Goal: Book appointment/travel/reservation

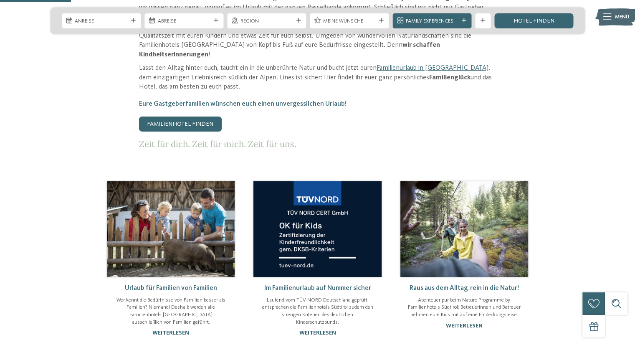
scroll to position [459, 0]
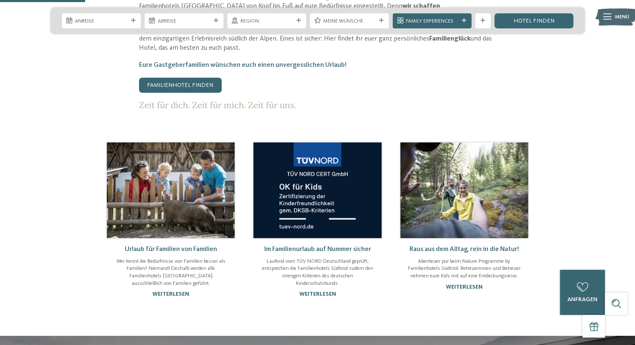
click at [179, 186] on img at bounding box center [171, 190] width 128 height 96
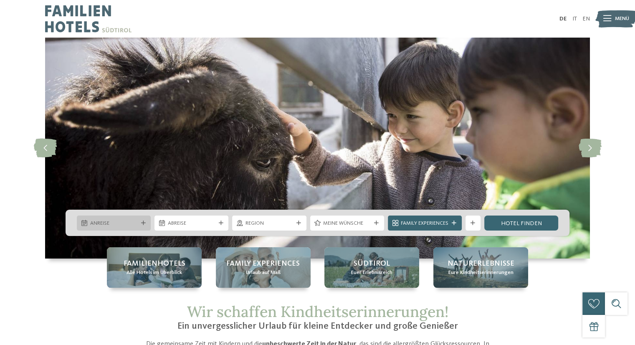
click at [144, 222] on icon at bounding box center [143, 223] width 5 height 5
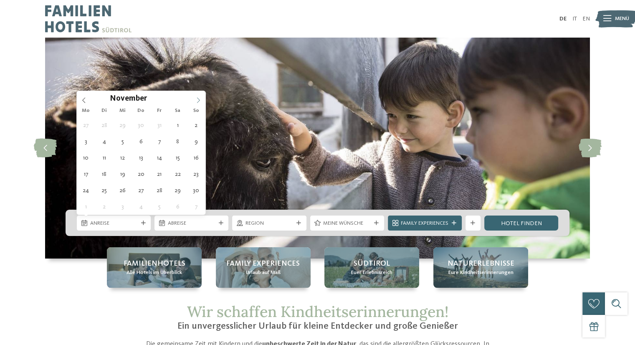
click at [197, 101] on icon at bounding box center [198, 100] width 6 height 6
type input "****"
click at [197, 101] on icon at bounding box center [198, 100] width 6 height 6
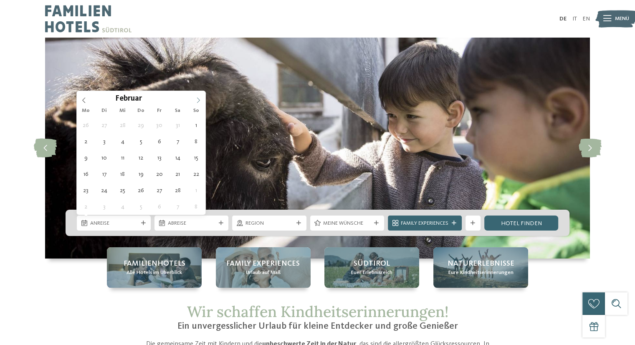
click at [197, 101] on icon at bounding box center [198, 100] width 6 height 6
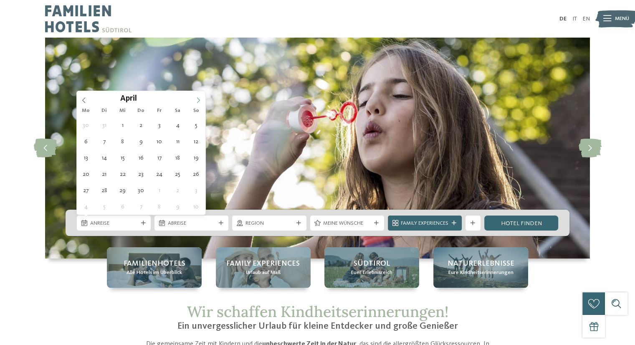
click at [197, 101] on icon at bounding box center [198, 100] width 6 height 6
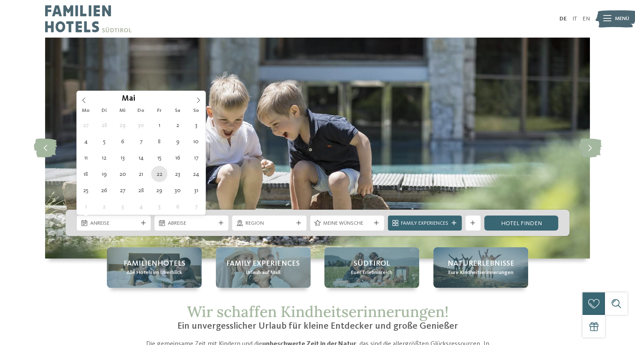
type div "[DATE]"
type input "****"
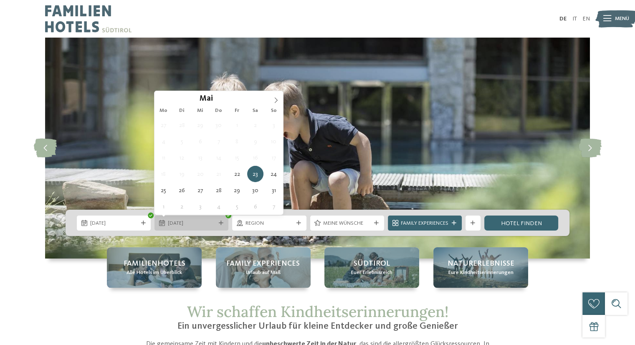
click at [222, 221] on icon at bounding box center [221, 223] width 5 height 5
type div "[DATE]"
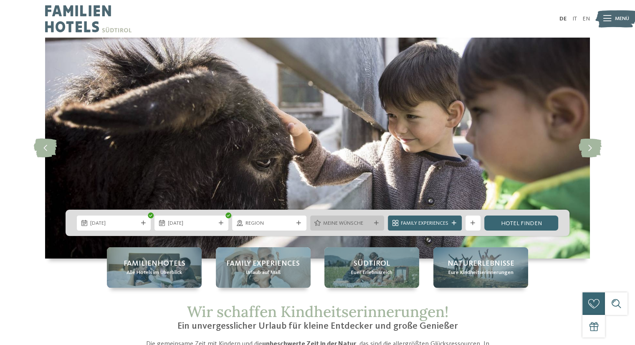
click at [375, 221] on icon at bounding box center [376, 223] width 5 height 5
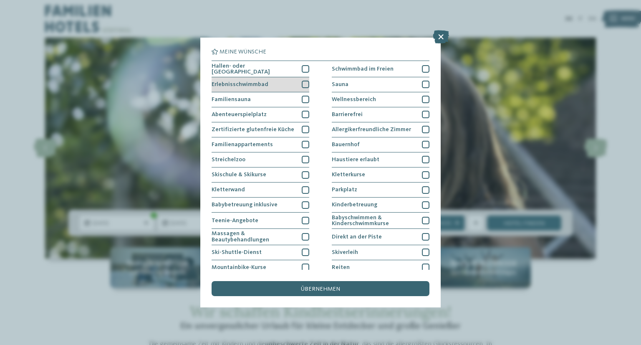
click at [303, 82] on div at bounding box center [306, 85] width 8 height 8
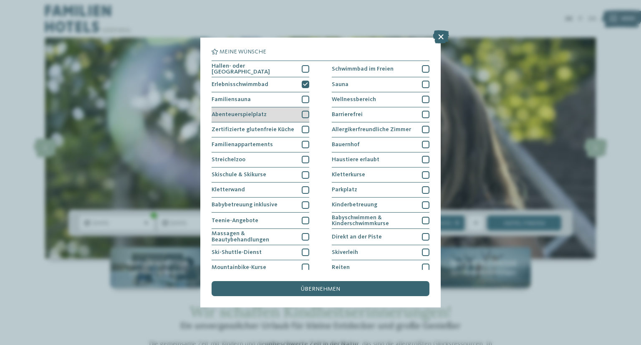
click at [302, 113] on div at bounding box center [306, 115] width 8 height 8
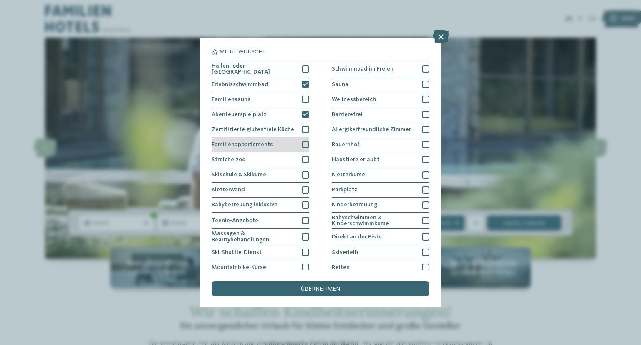
click at [302, 144] on div at bounding box center [306, 145] width 8 height 8
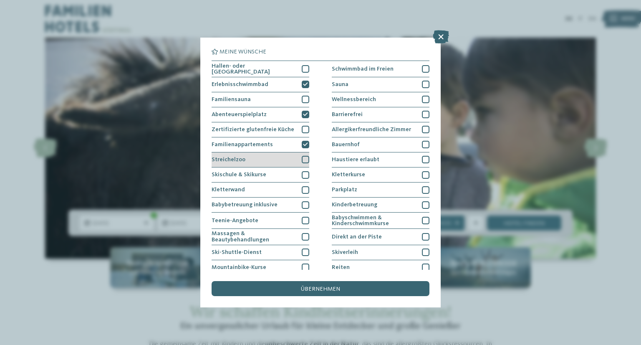
click at [304, 156] on div at bounding box center [306, 160] width 8 height 8
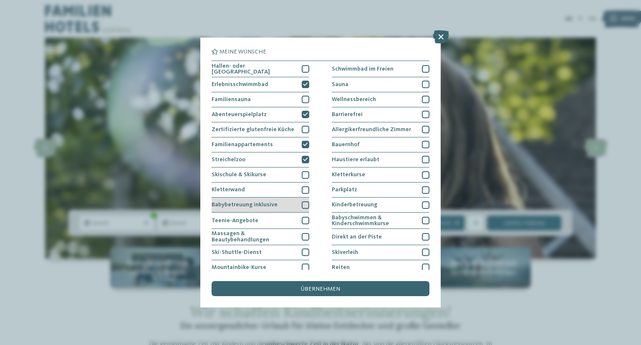
click at [304, 202] on div at bounding box center [306, 205] width 8 height 8
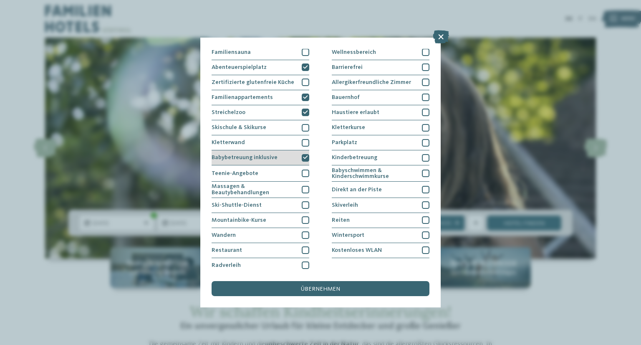
scroll to position [49, 0]
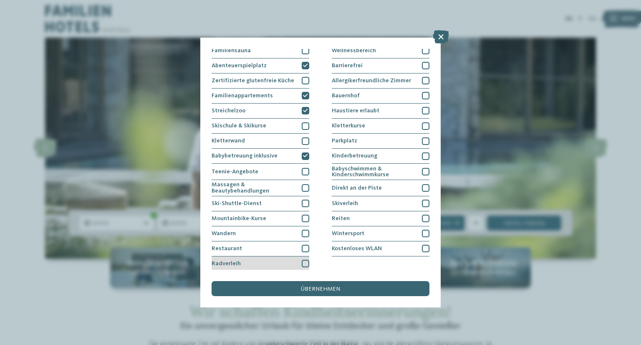
click at [303, 262] on div at bounding box center [306, 264] width 8 height 8
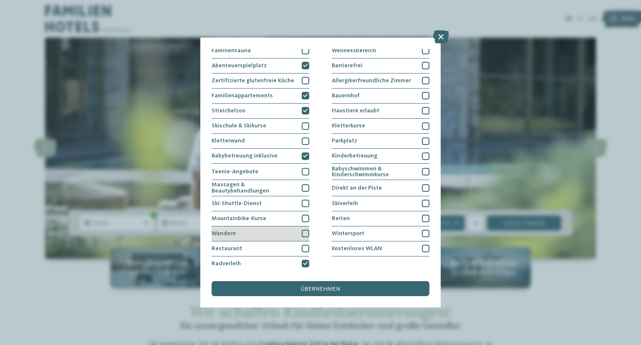
click at [303, 229] on div at bounding box center [306, 233] width 8 height 8
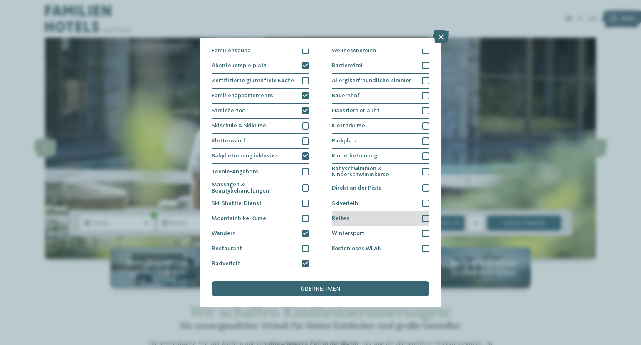
click at [422, 216] on div at bounding box center [426, 218] width 8 height 8
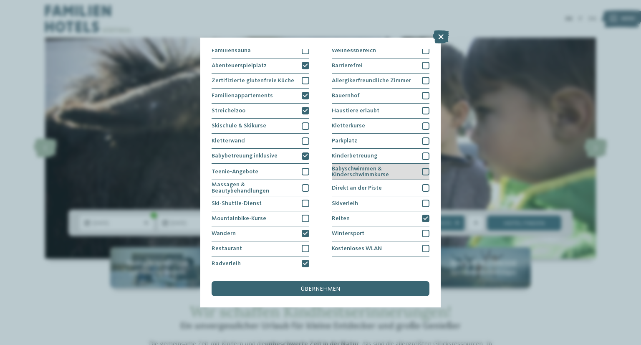
click at [422, 169] on div at bounding box center [426, 172] width 8 height 8
click at [422, 154] on div at bounding box center [426, 156] width 8 height 8
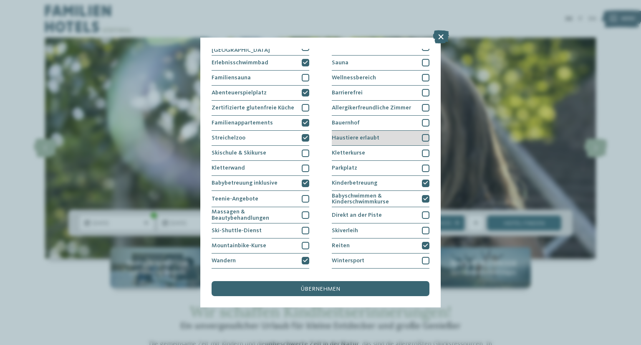
scroll to position [7, 0]
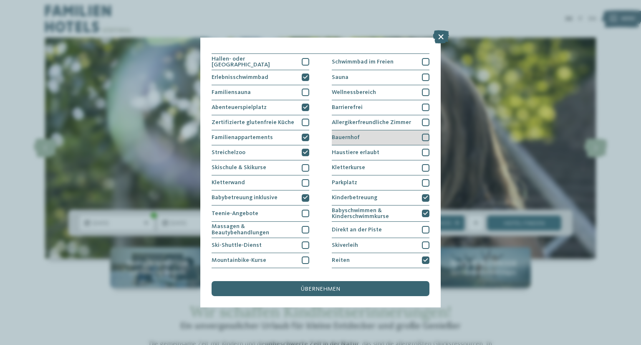
click at [422, 134] on div at bounding box center [426, 138] width 8 height 8
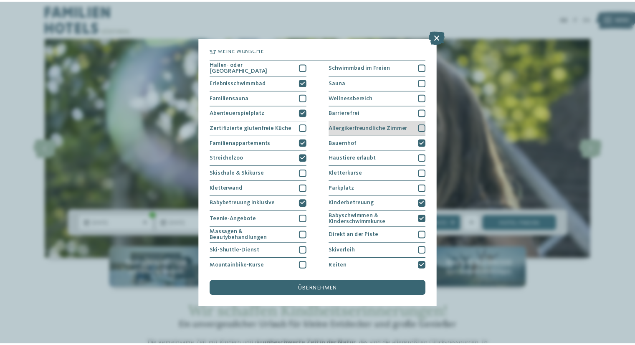
scroll to position [0, 0]
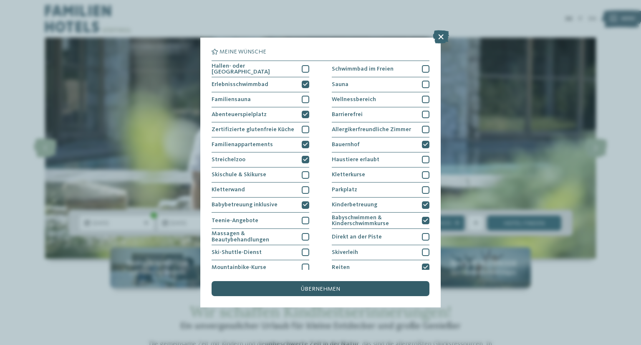
click at [324, 289] on span "übernehmen" at bounding box center [320, 289] width 39 height 6
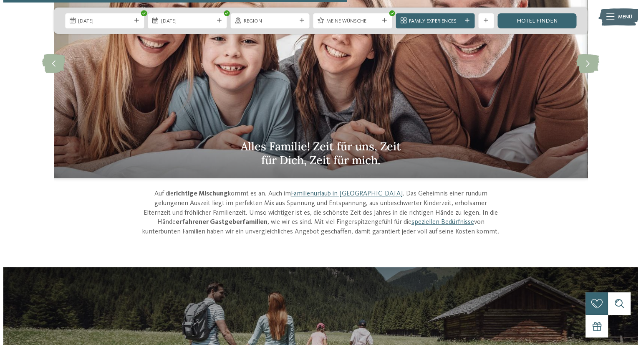
scroll to position [751, 0]
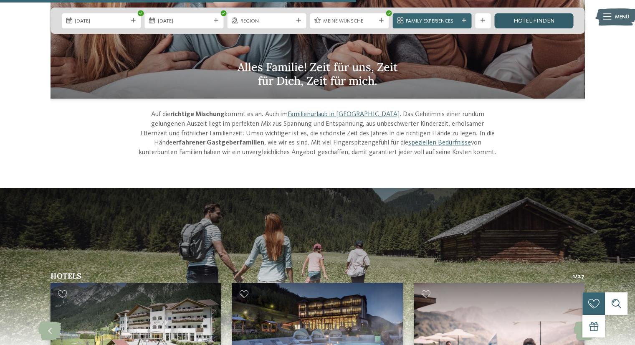
click at [525, 20] on link "Hotel finden" at bounding box center [533, 20] width 79 height 15
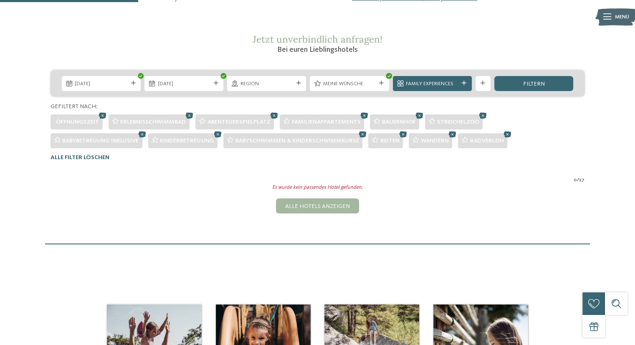
scroll to position [93, 0]
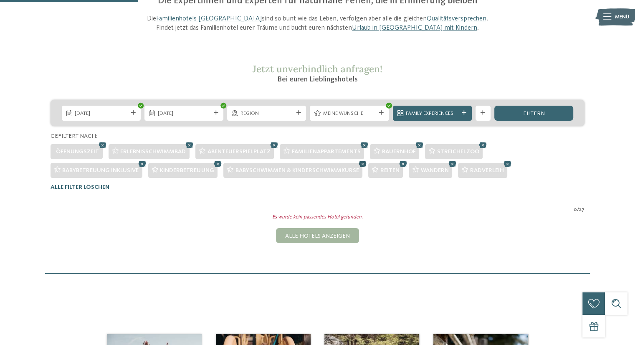
click at [363, 163] on icon at bounding box center [362, 164] width 11 height 10
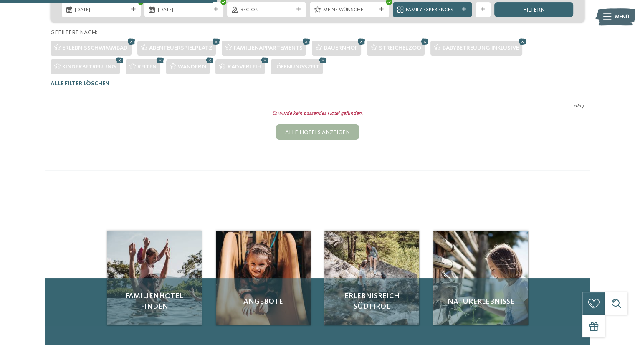
scroll to position [52, 0]
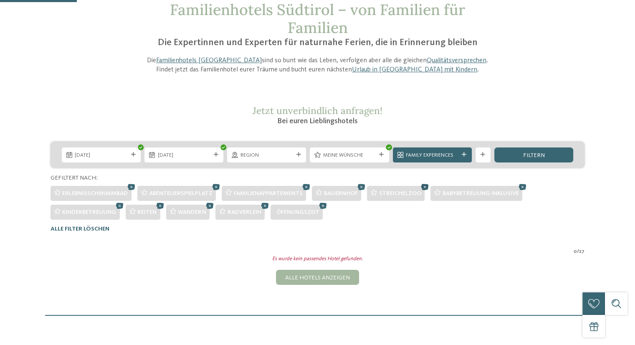
click at [425, 185] on icon at bounding box center [424, 187] width 11 height 10
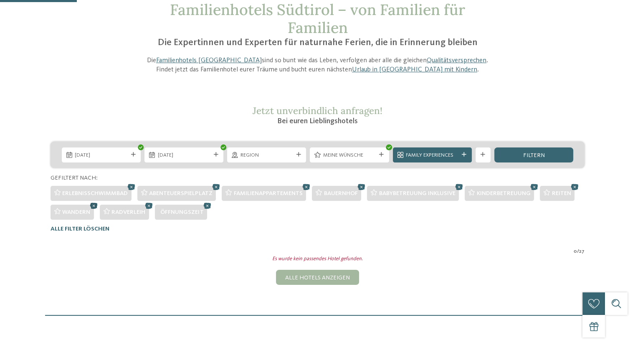
click at [95, 205] on icon at bounding box center [93, 205] width 11 height 10
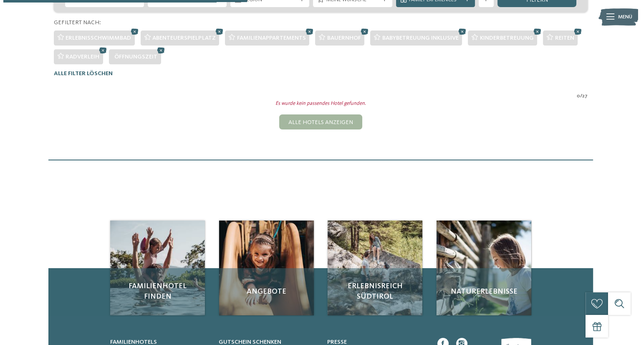
scroll to position [93, 0]
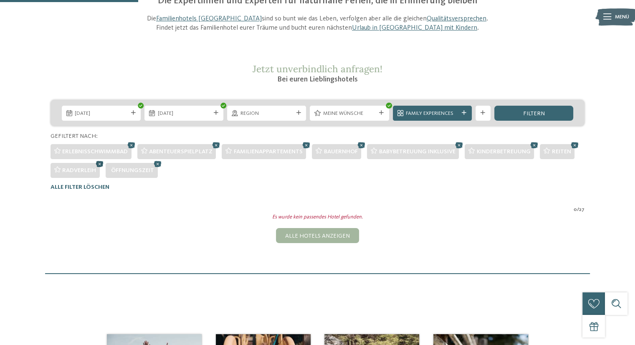
click at [101, 161] on icon at bounding box center [99, 164] width 11 height 10
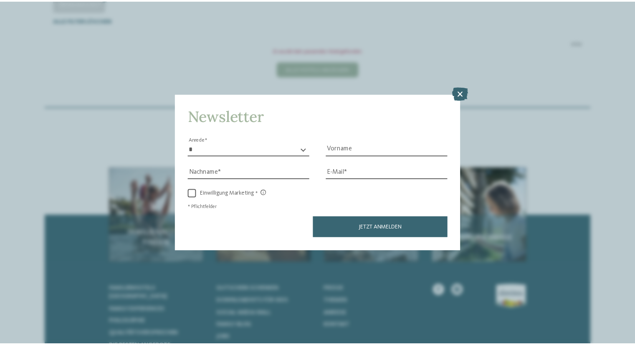
scroll to position [260, 0]
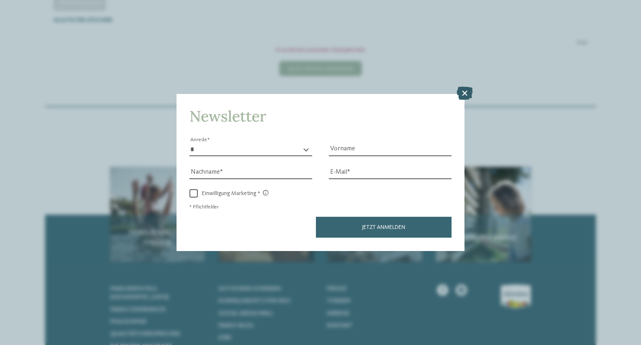
click at [467, 94] on icon at bounding box center [464, 93] width 16 height 13
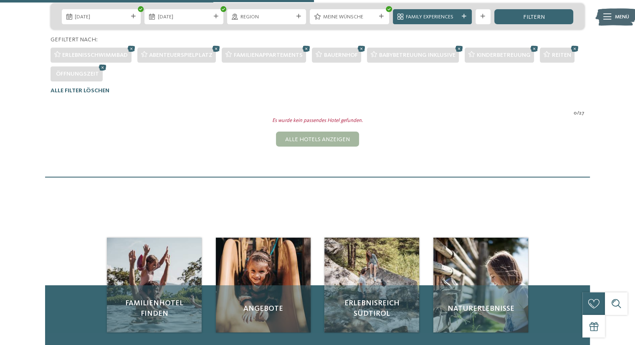
scroll to position [52, 0]
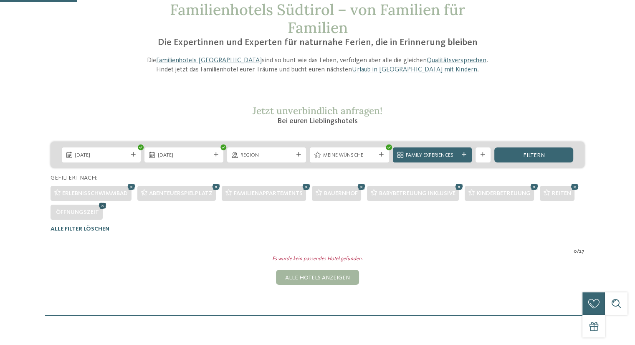
click at [103, 205] on icon at bounding box center [102, 205] width 11 height 10
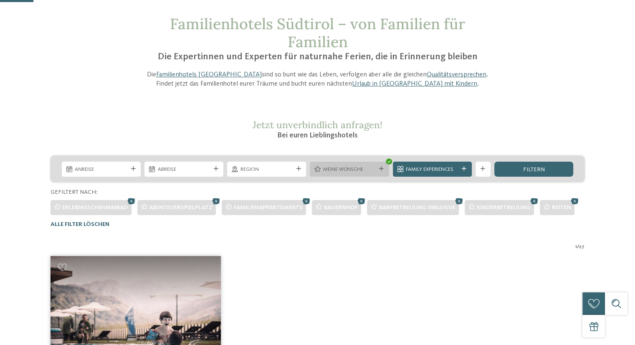
scroll to position [33, 0]
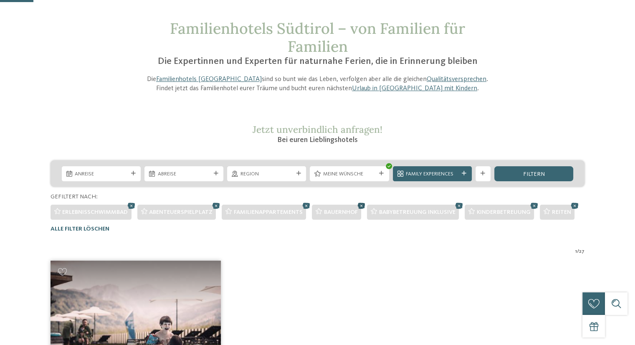
click at [364, 204] on icon at bounding box center [361, 205] width 11 height 10
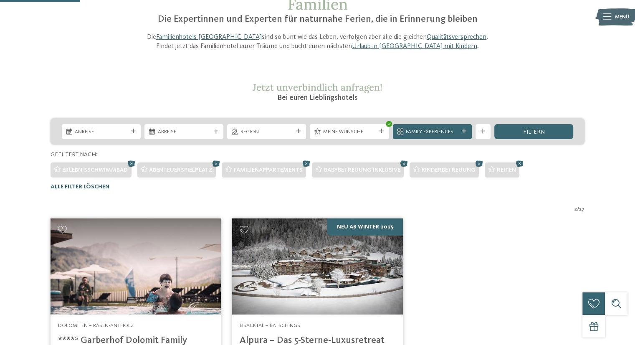
scroll to position [75, 0]
click at [404, 162] on icon at bounding box center [403, 164] width 11 height 10
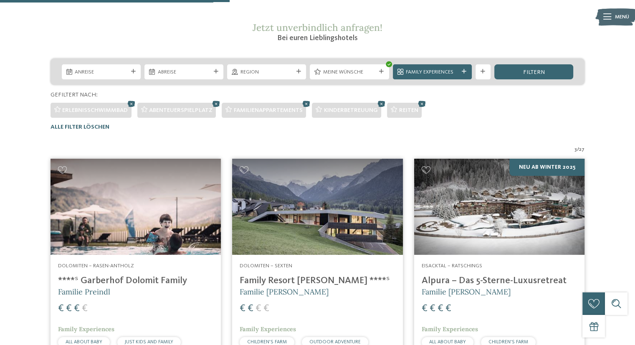
scroll to position [116, 0]
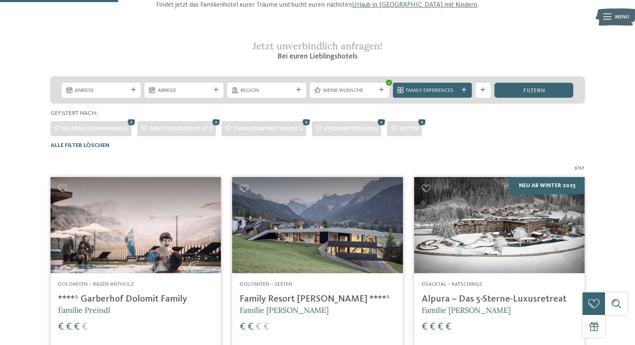
click at [384, 121] on icon at bounding box center [381, 122] width 11 height 10
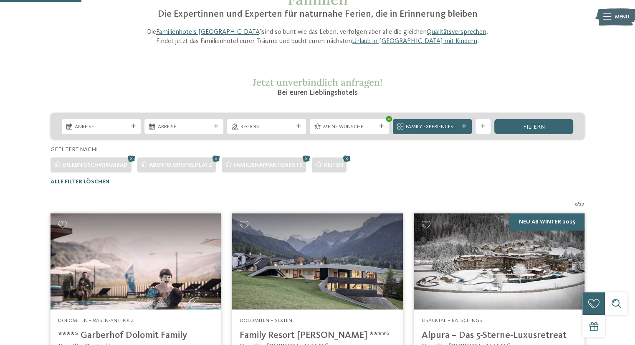
scroll to position [75, 0]
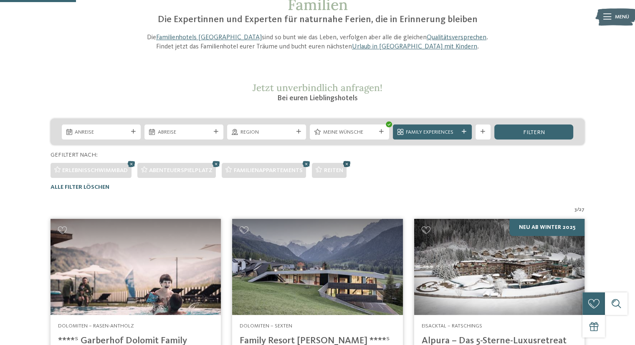
click at [348, 160] on icon at bounding box center [346, 164] width 11 height 10
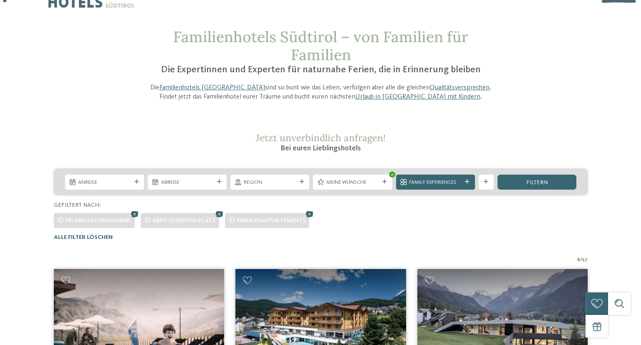
scroll to position [0, 0]
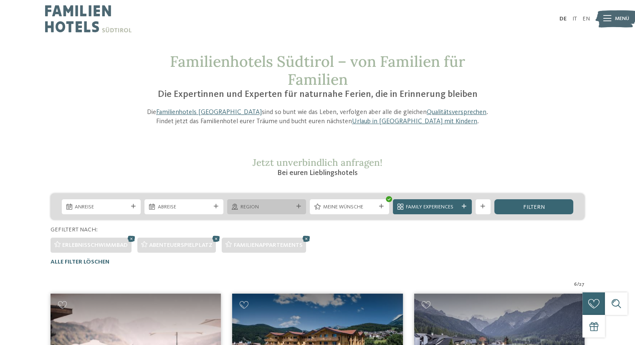
click at [297, 206] on icon at bounding box center [298, 206] width 5 height 5
